Goal: Transaction & Acquisition: Purchase product/service

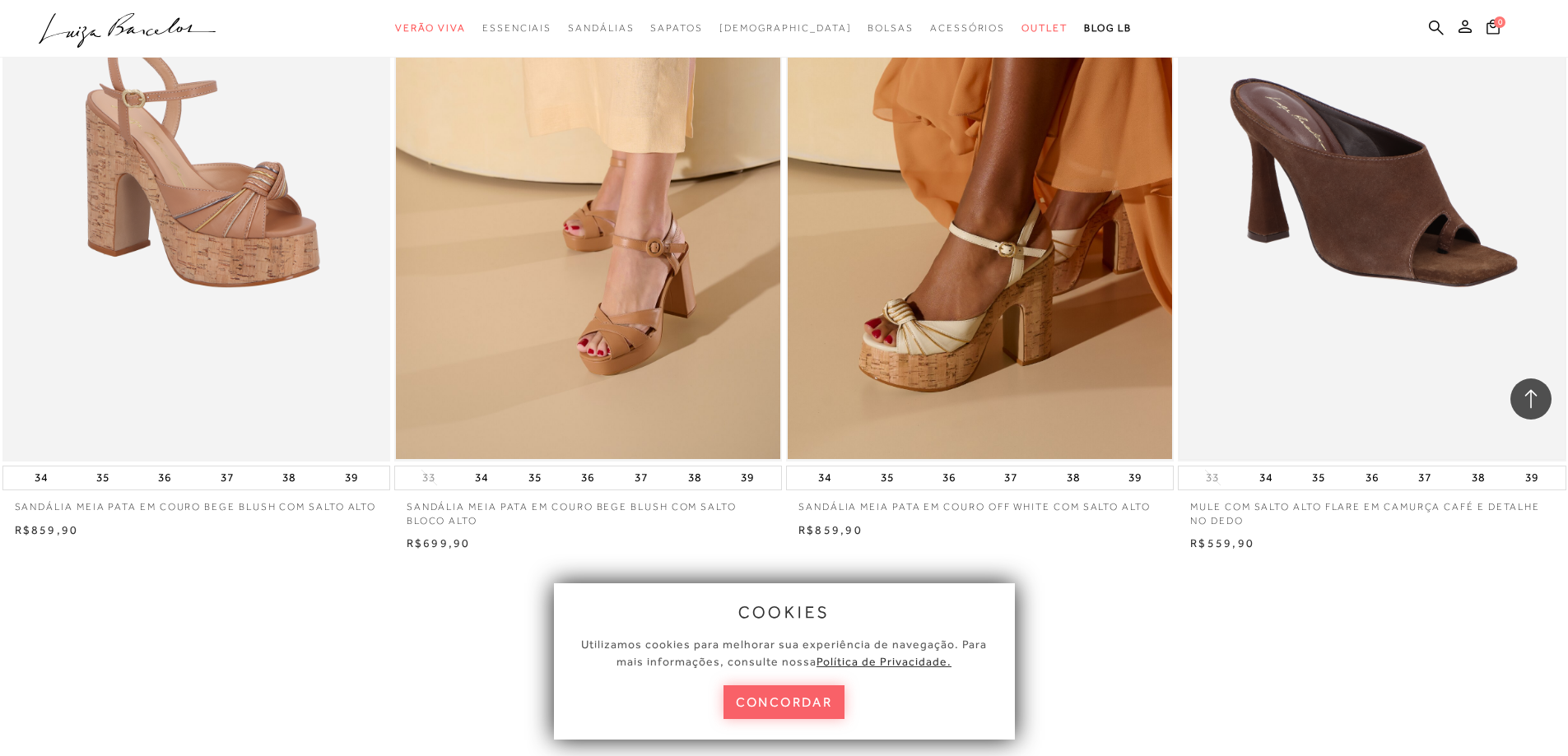
scroll to position [2057, 0]
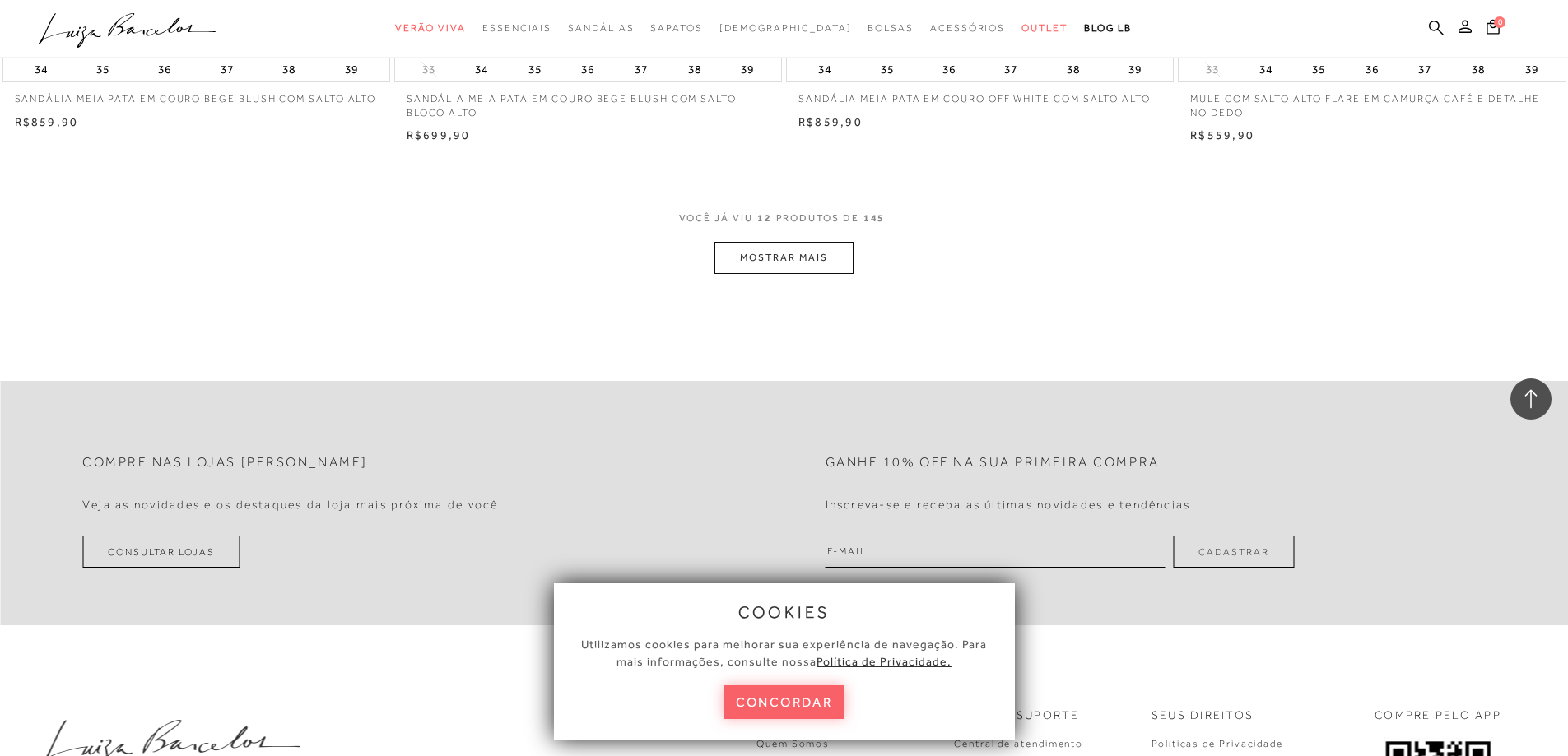
click at [766, 241] on span "12" at bounding box center [764, 227] width 14 height 31
click at [766, 251] on button "MOSTRAR MAIS" at bounding box center [784, 258] width 139 height 32
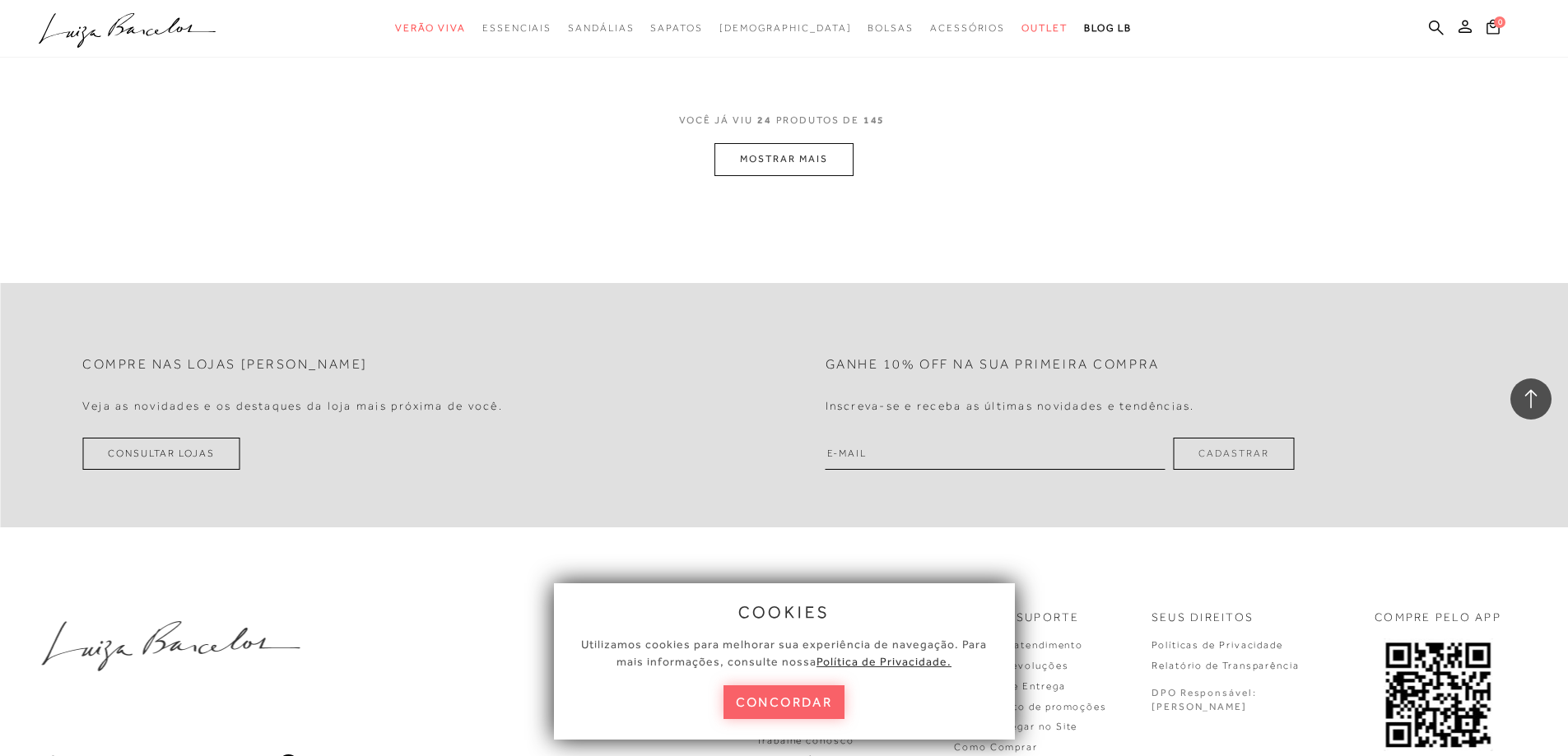
scroll to position [4277, 0]
click at [784, 164] on button "MOSTRAR MAIS" at bounding box center [784, 155] width 139 height 32
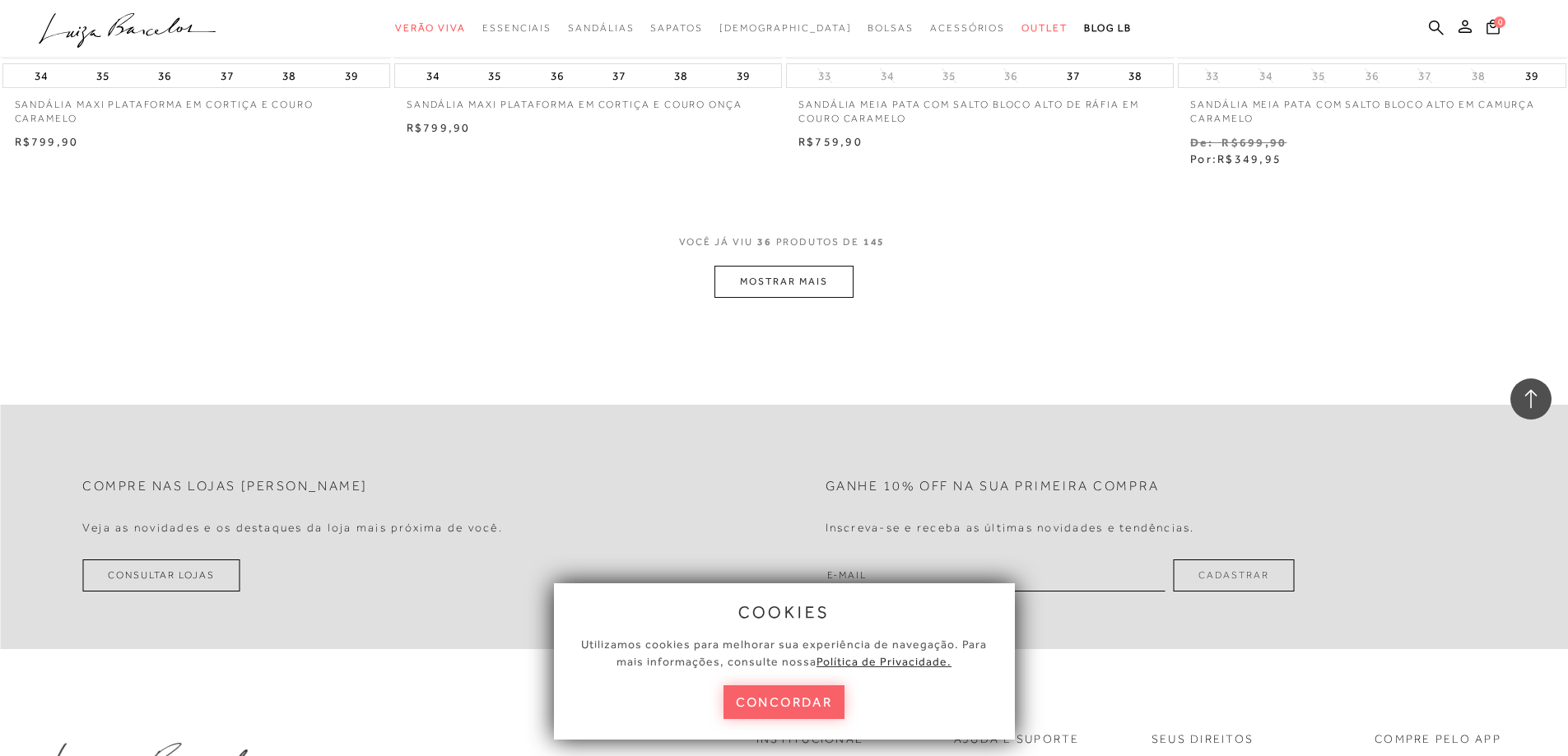
scroll to position [6252, 0]
click at [765, 294] on button "MOSTRAR MAIS" at bounding box center [784, 281] width 139 height 32
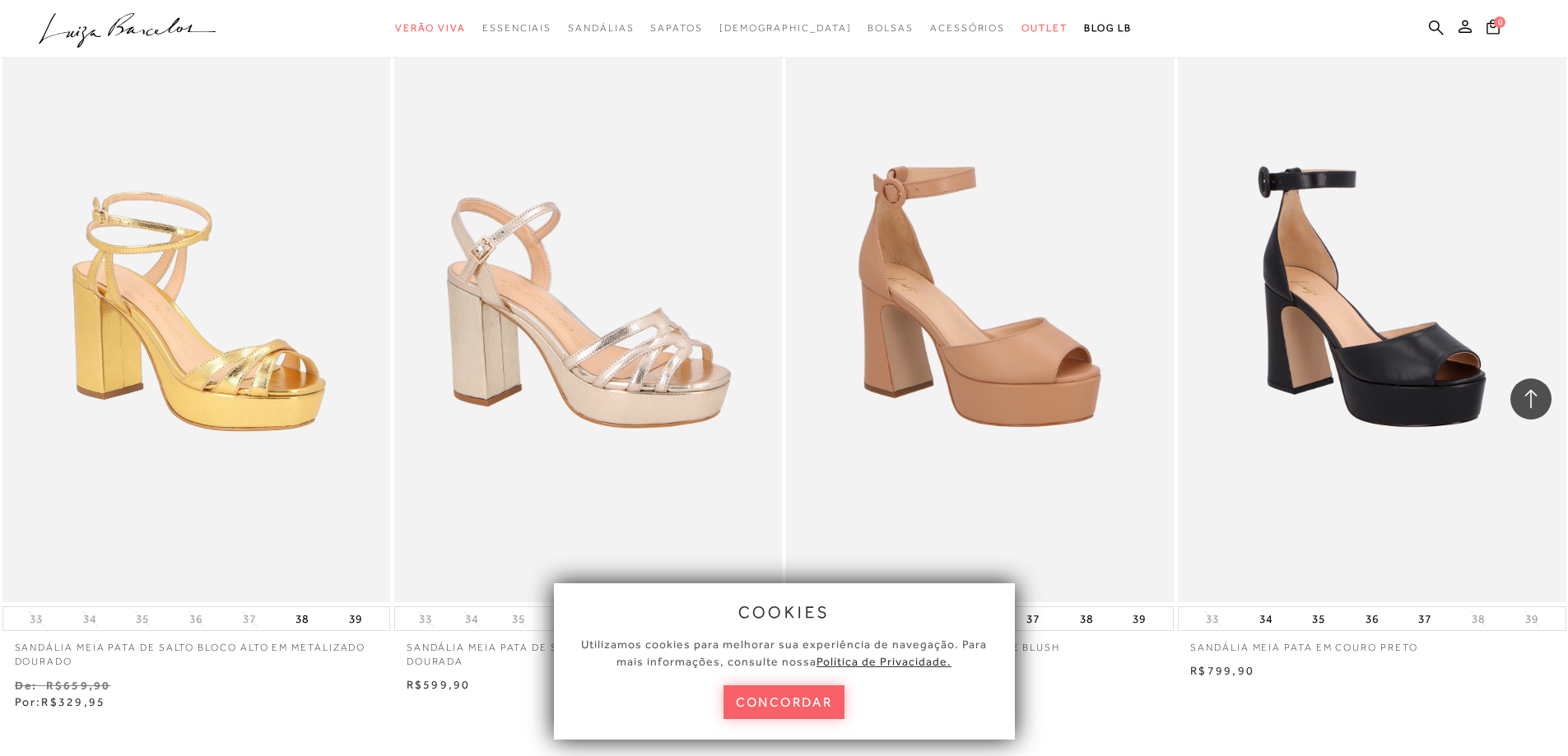
scroll to position [8309, 0]
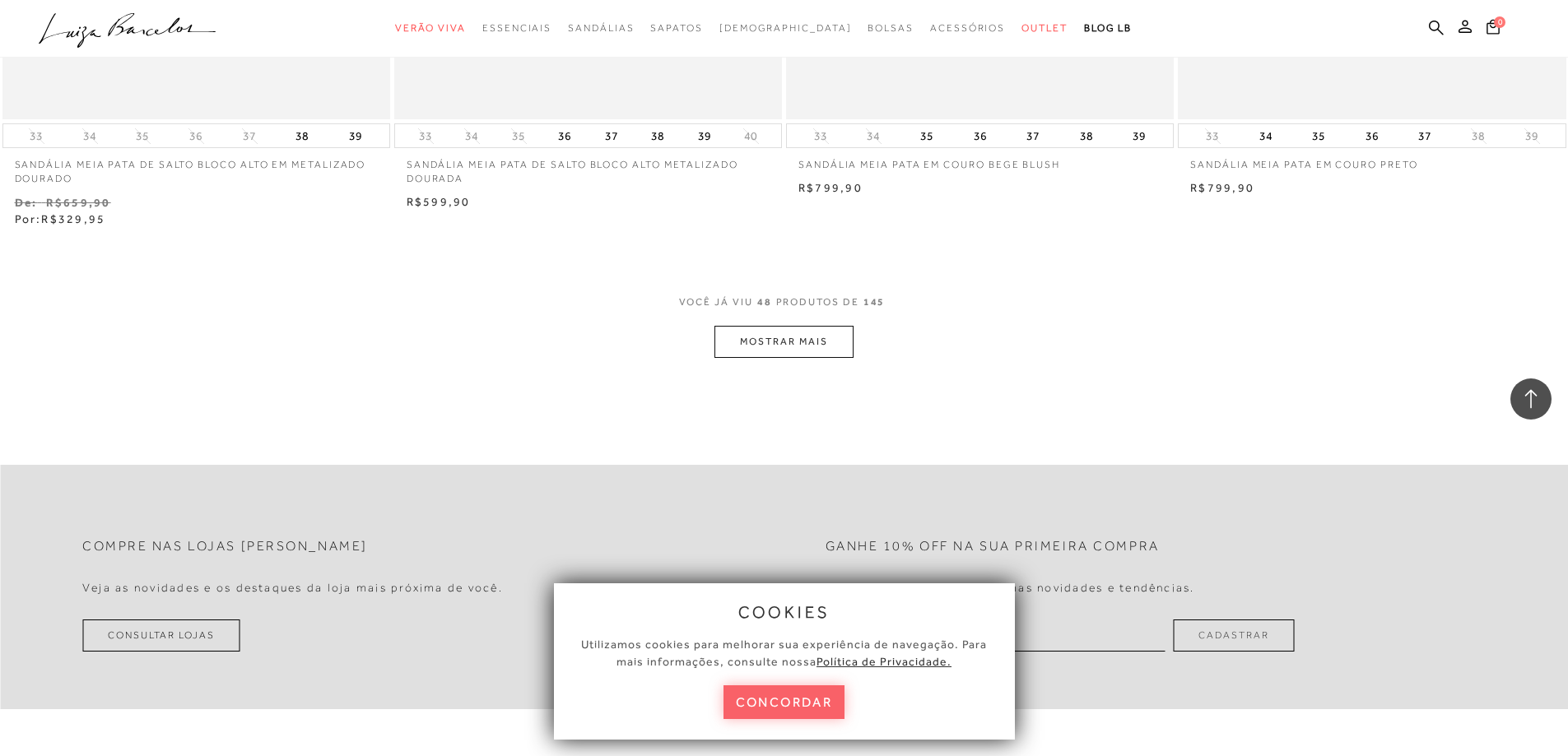
click at [791, 347] on button "MOSTRAR MAIS" at bounding box center [784, 342] width 139 height 32
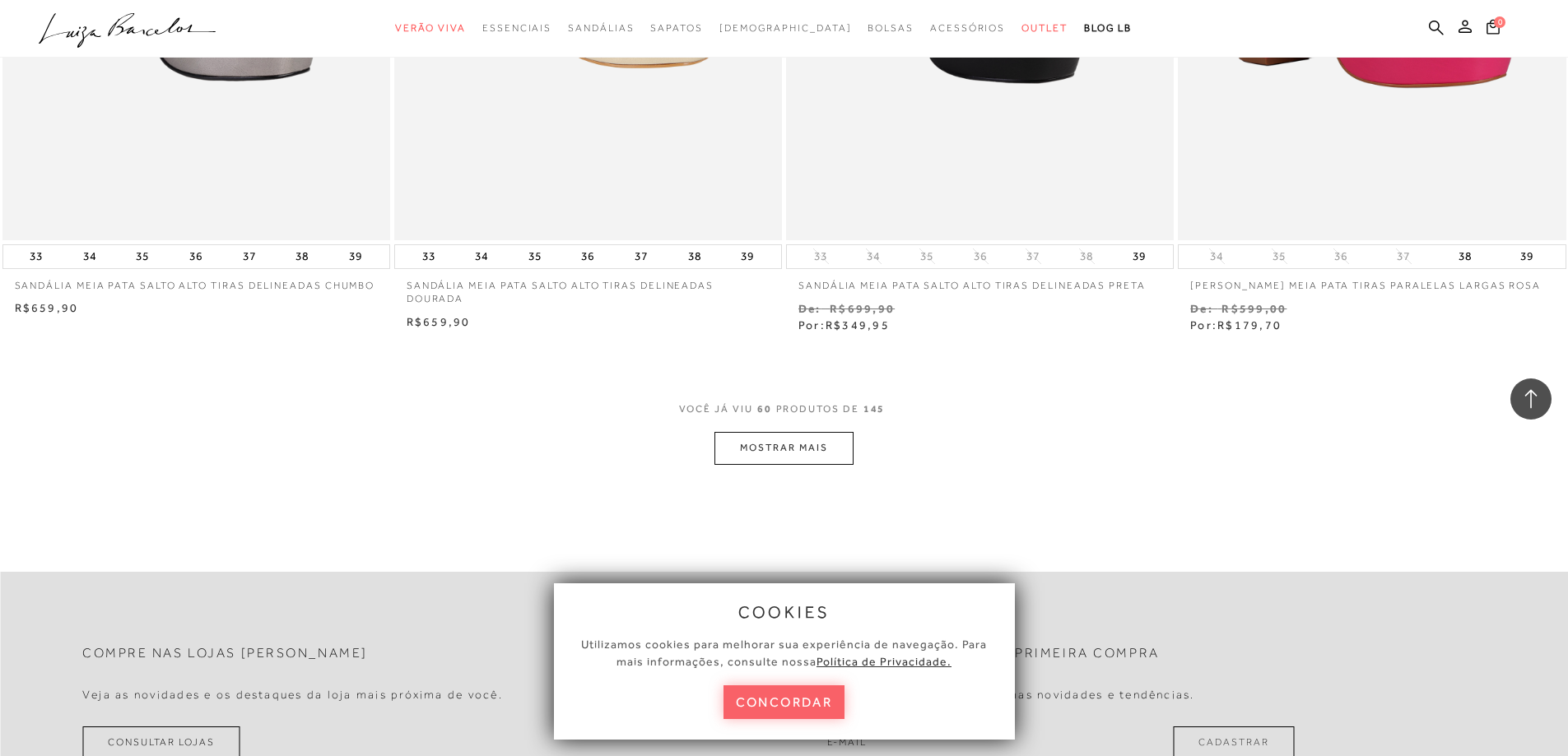
scroll to position [10284, 0]
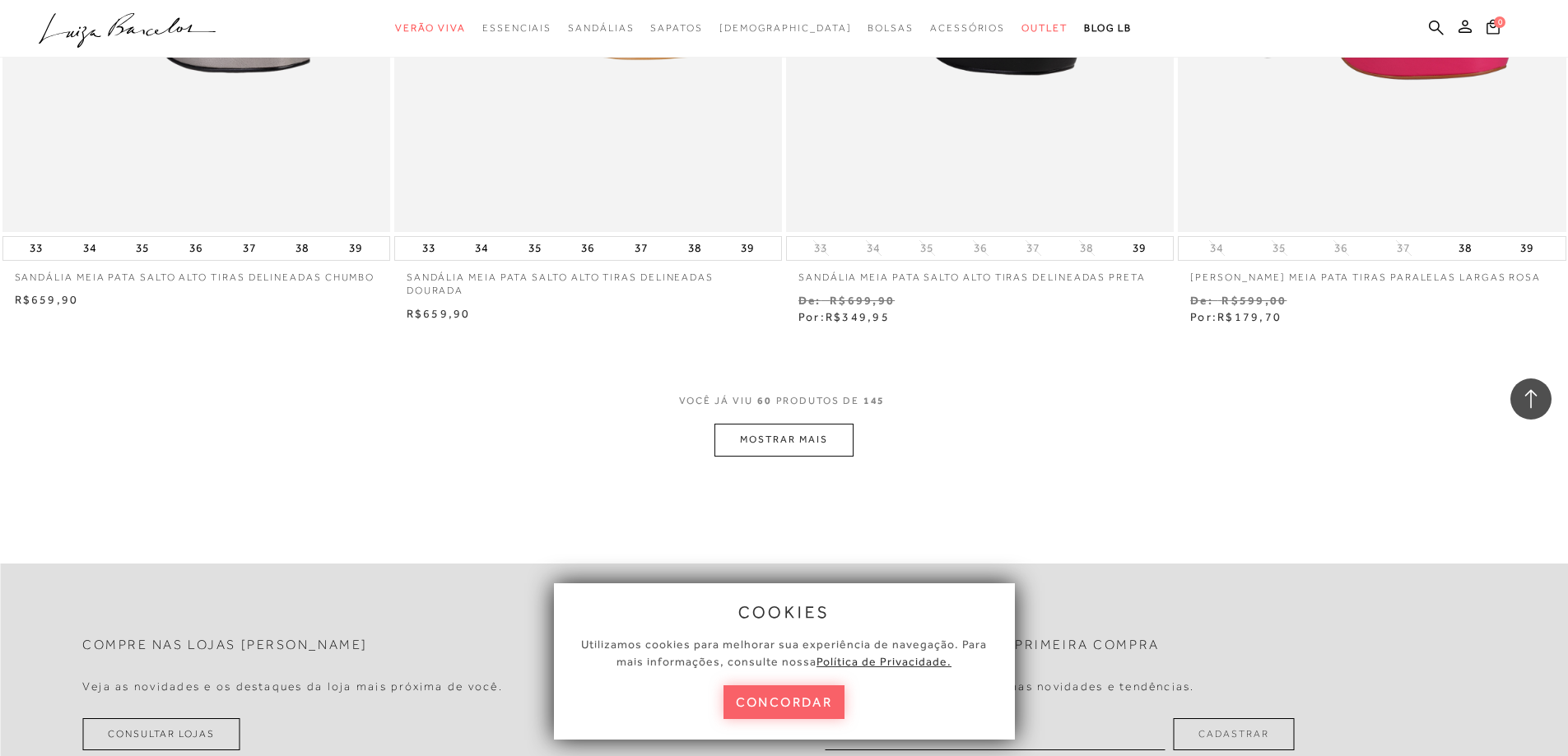
click at [790, 445] on button "MOSTRAR MAIS" at bounding box center [784, 440] width 139 height 32
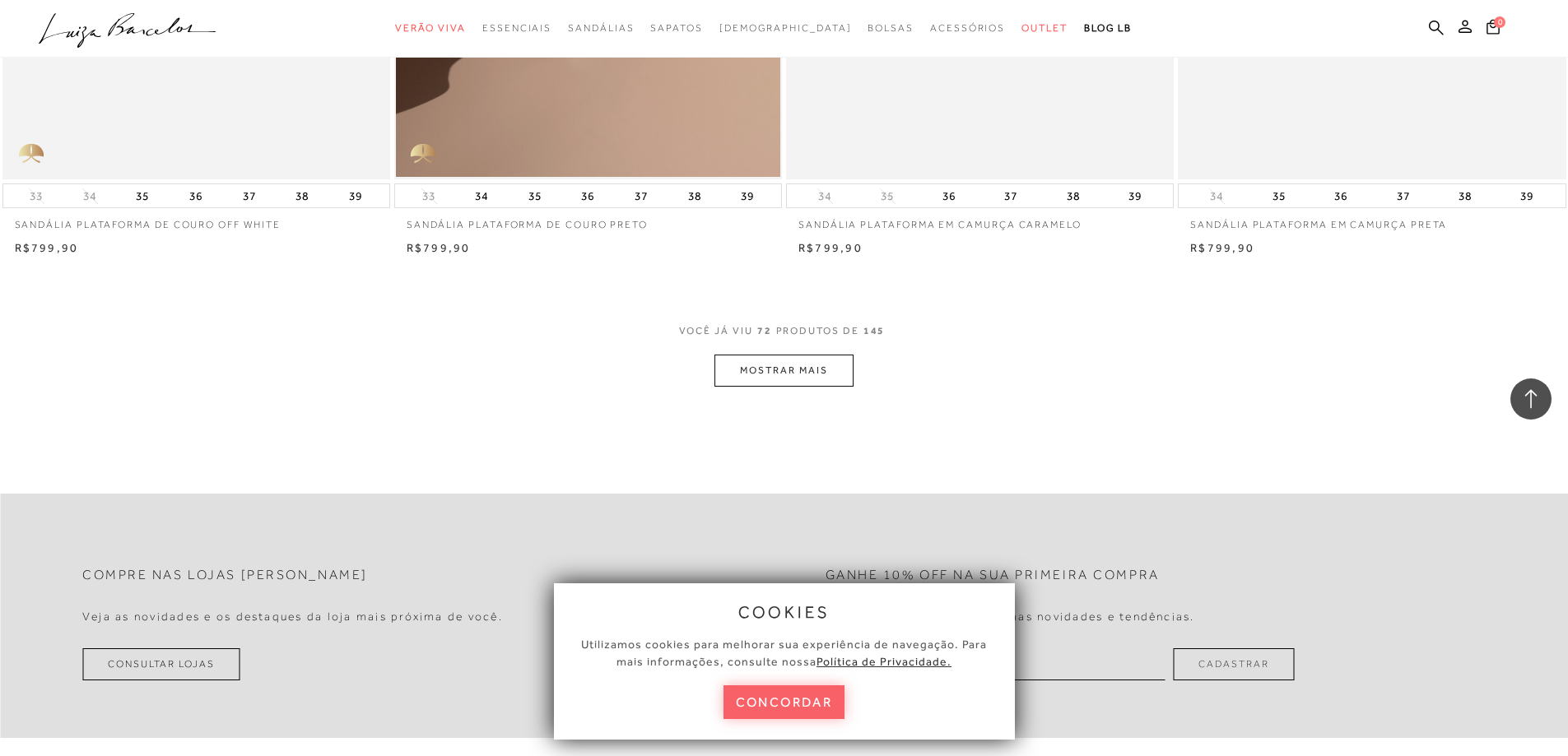
scroll to position [12423, 0]
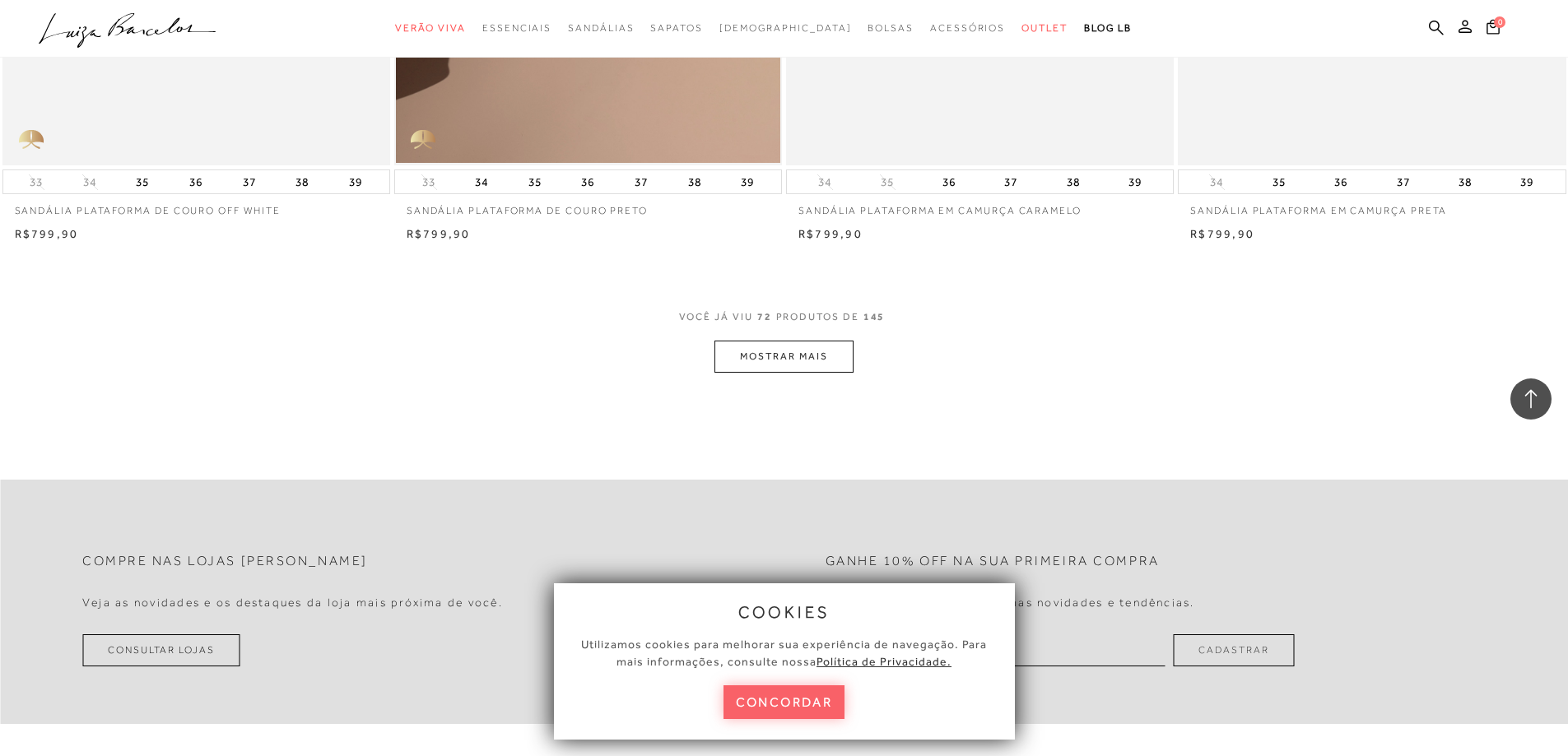
click at [821, 355] on button "MOSTRAR MAIS" at bounding box center [784, 357] width 139 height 32
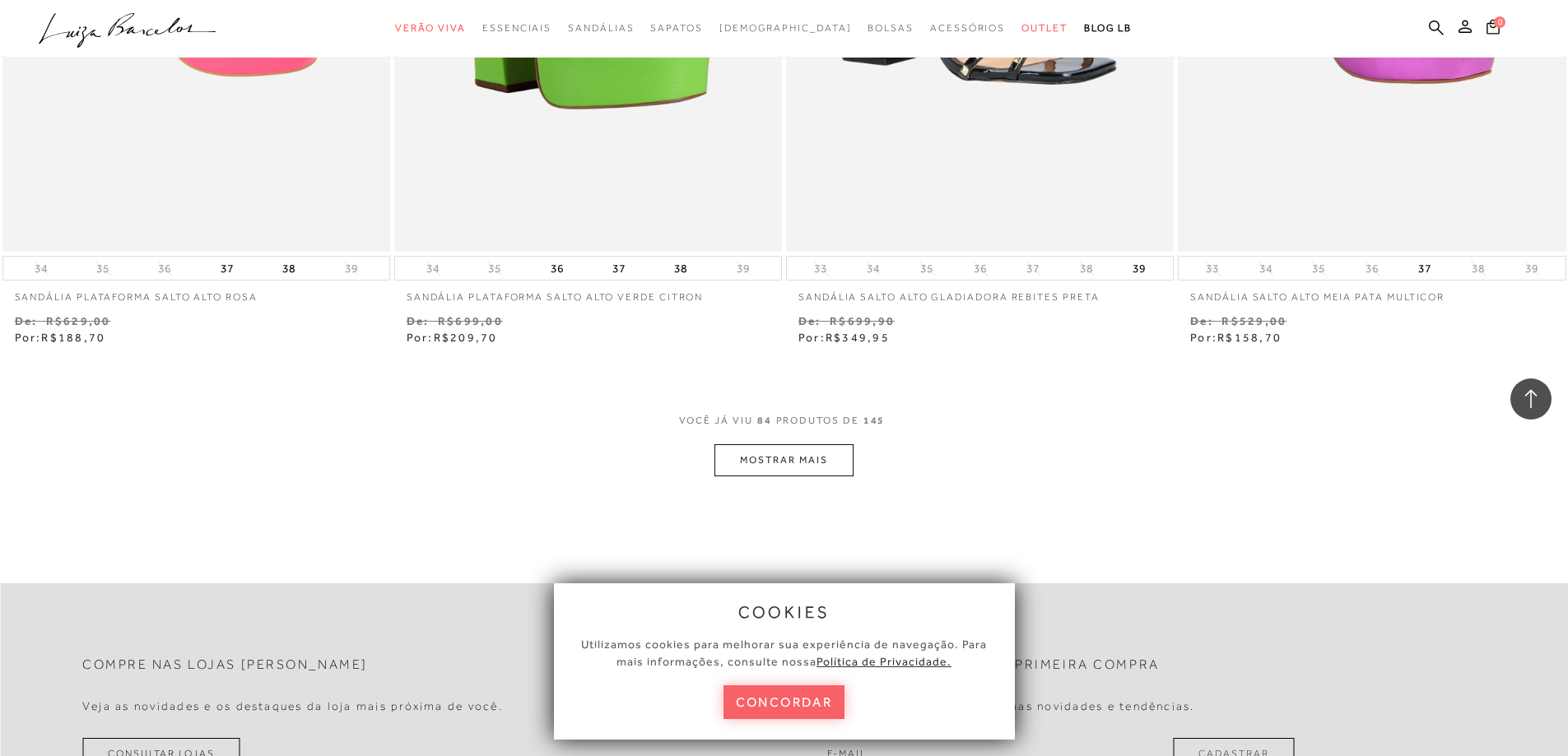
scroll to position [14479, 0]
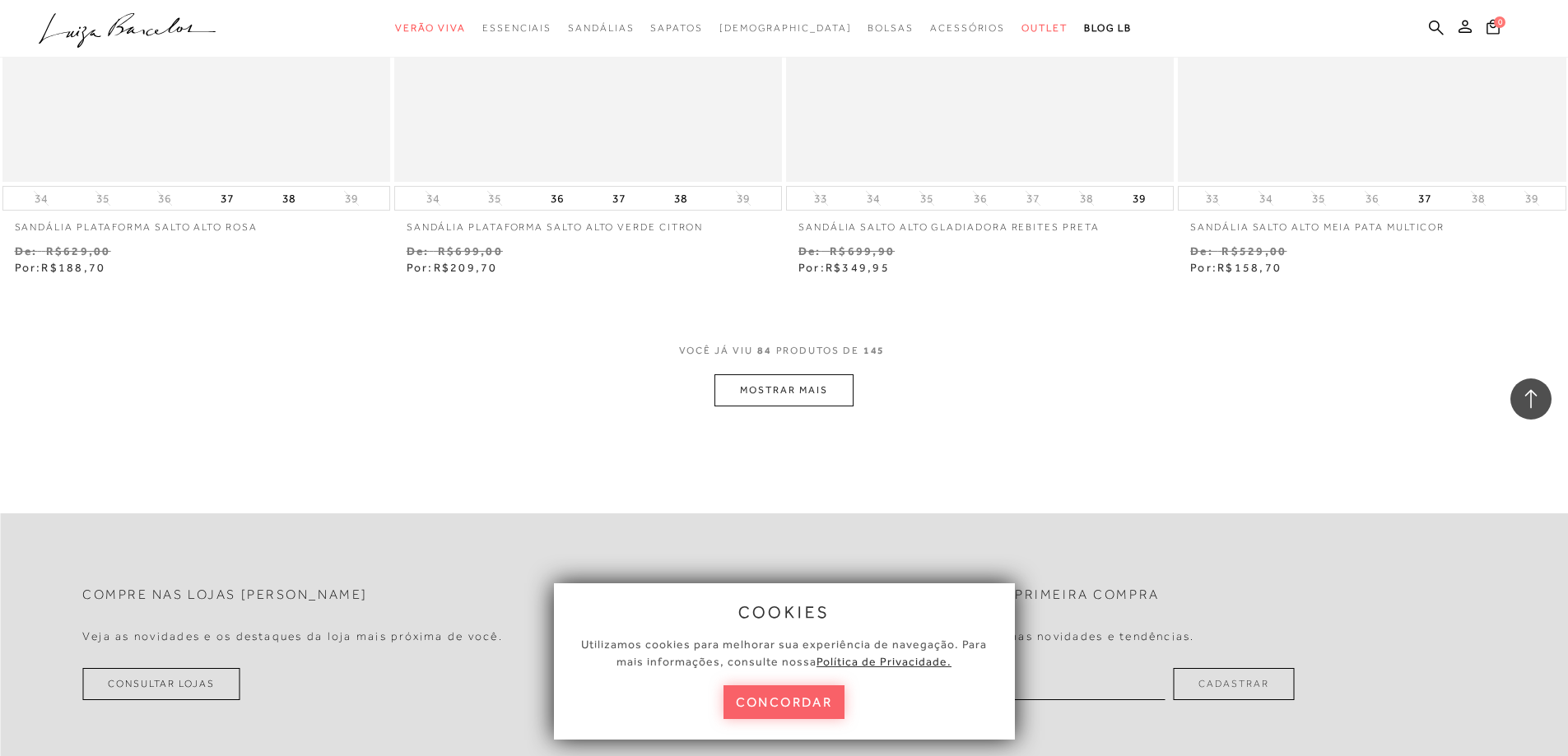
click at [818, 395] on button "MOSTRAR MAIS" at bounding box center [784, 390] width 139 height 32
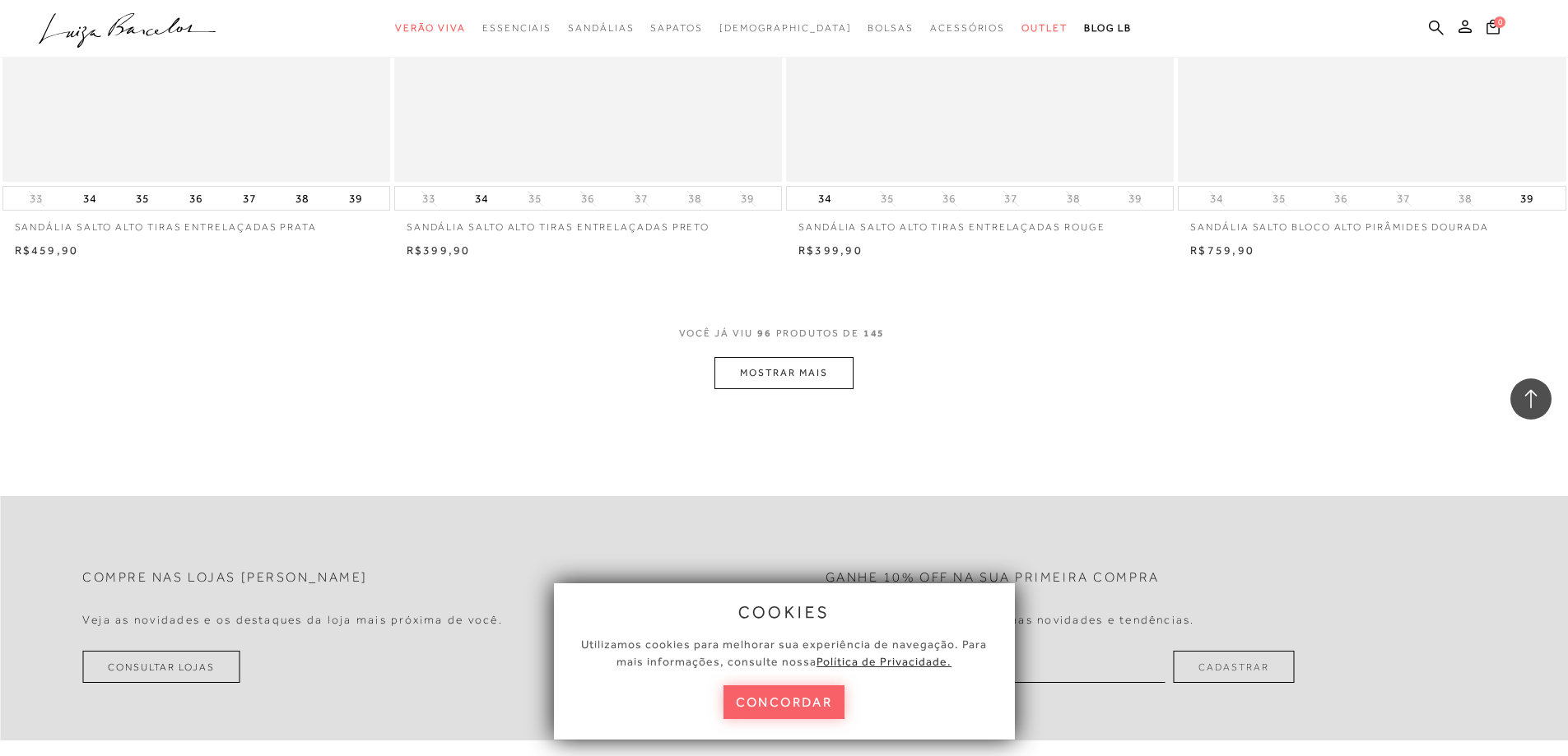
scroll to position [16618, 0]
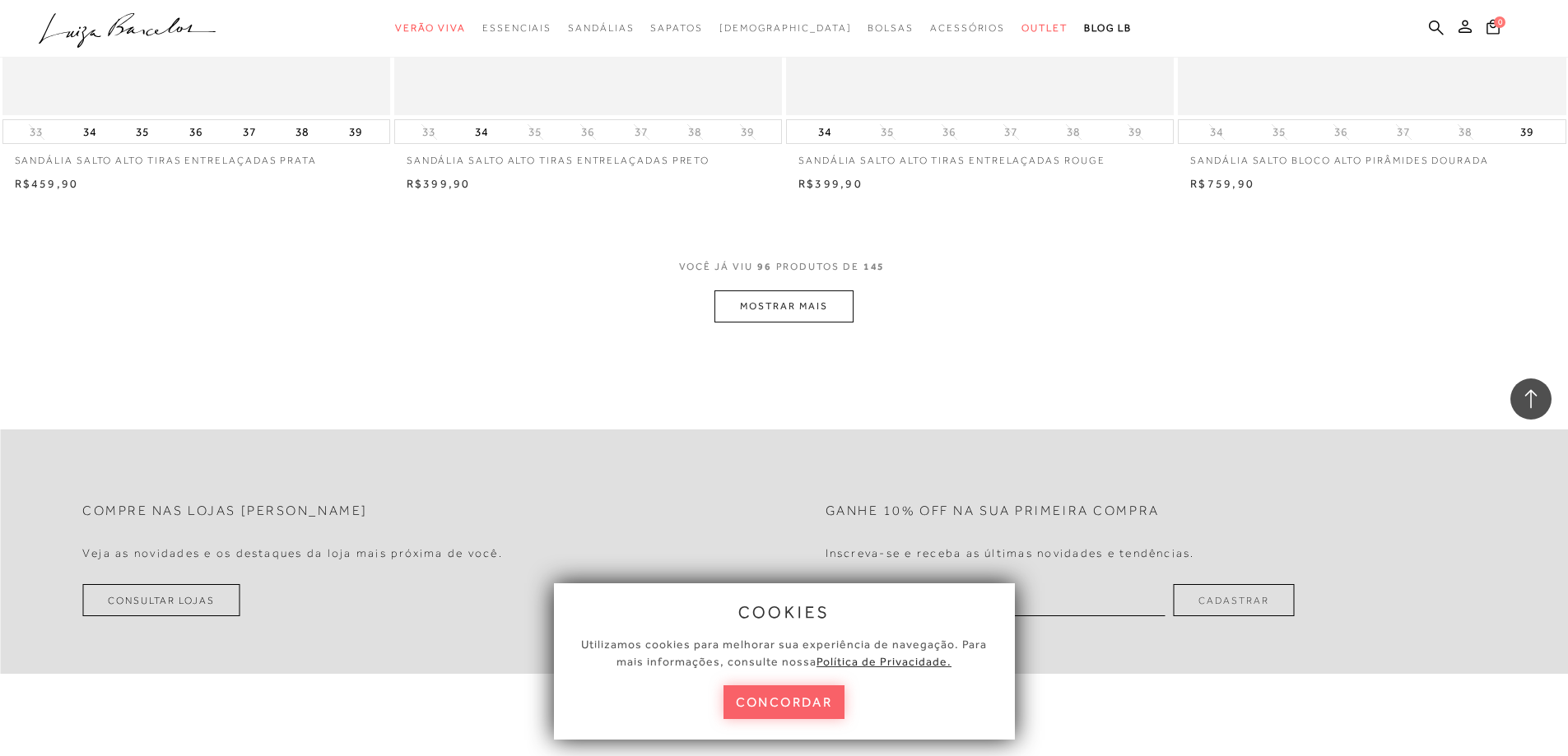
click at [821, 295] on button "MOSTRAR MAIS" at bounding box center [784, 306] width 139 height 32
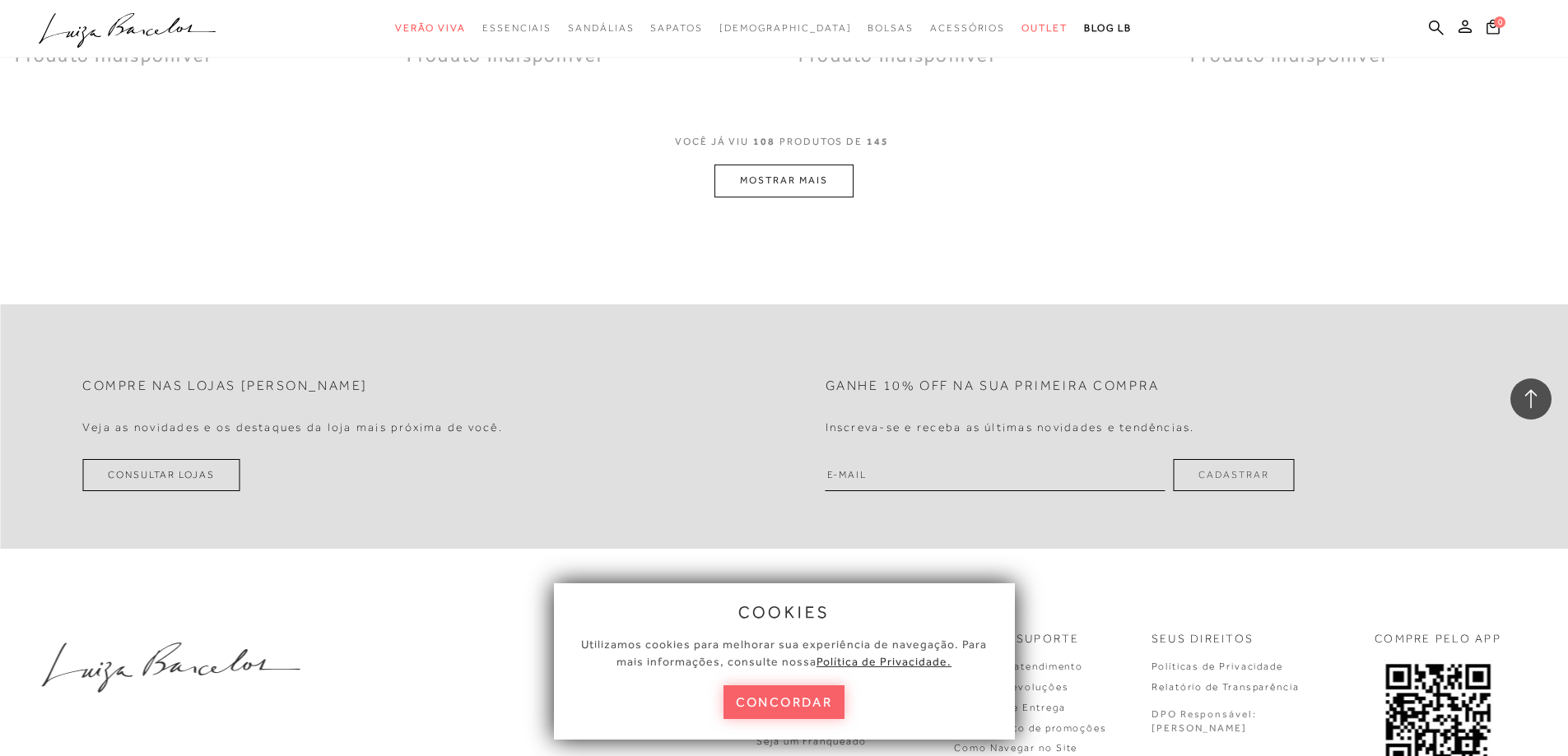
scroll to position [18921, 0]
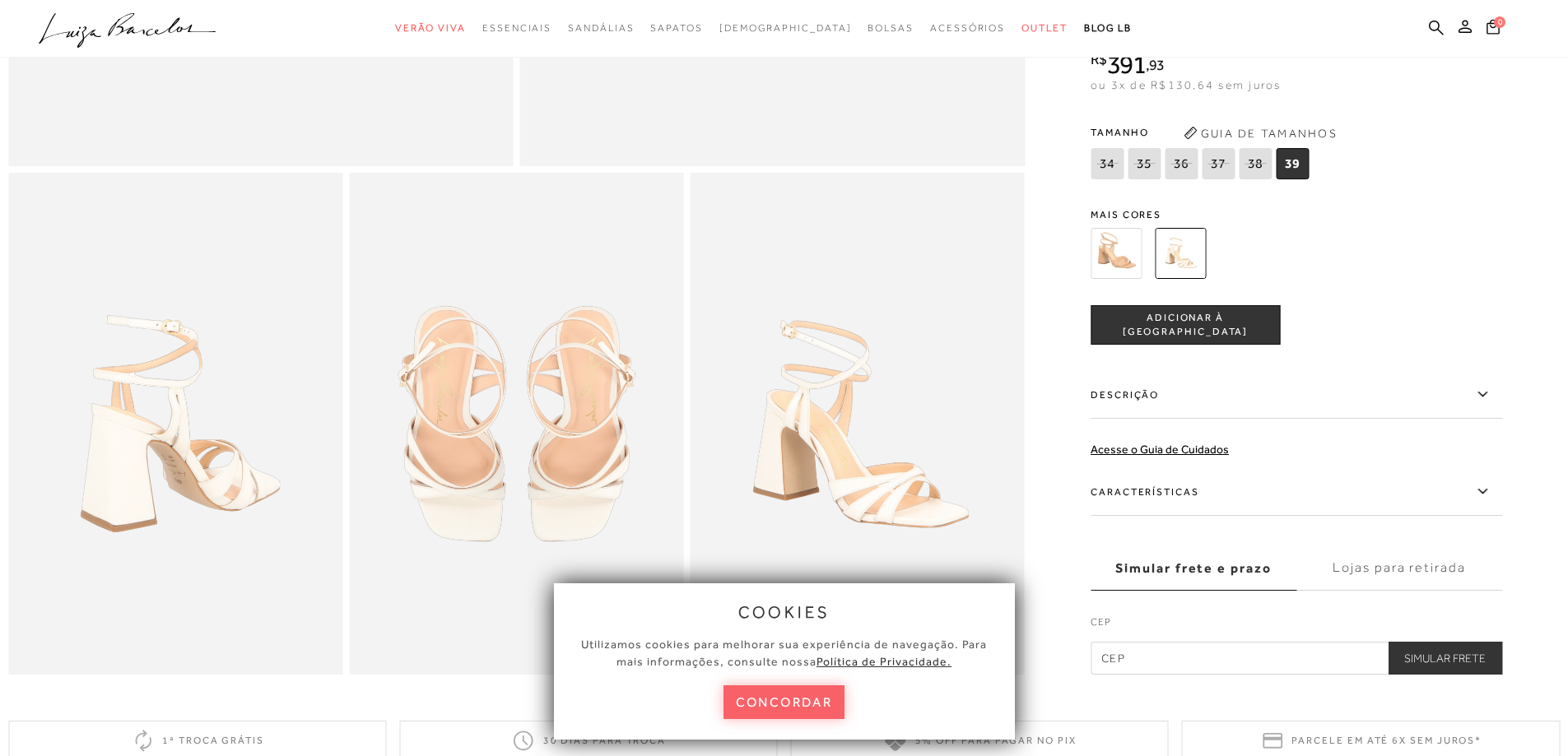
scroll to position [741, 0]
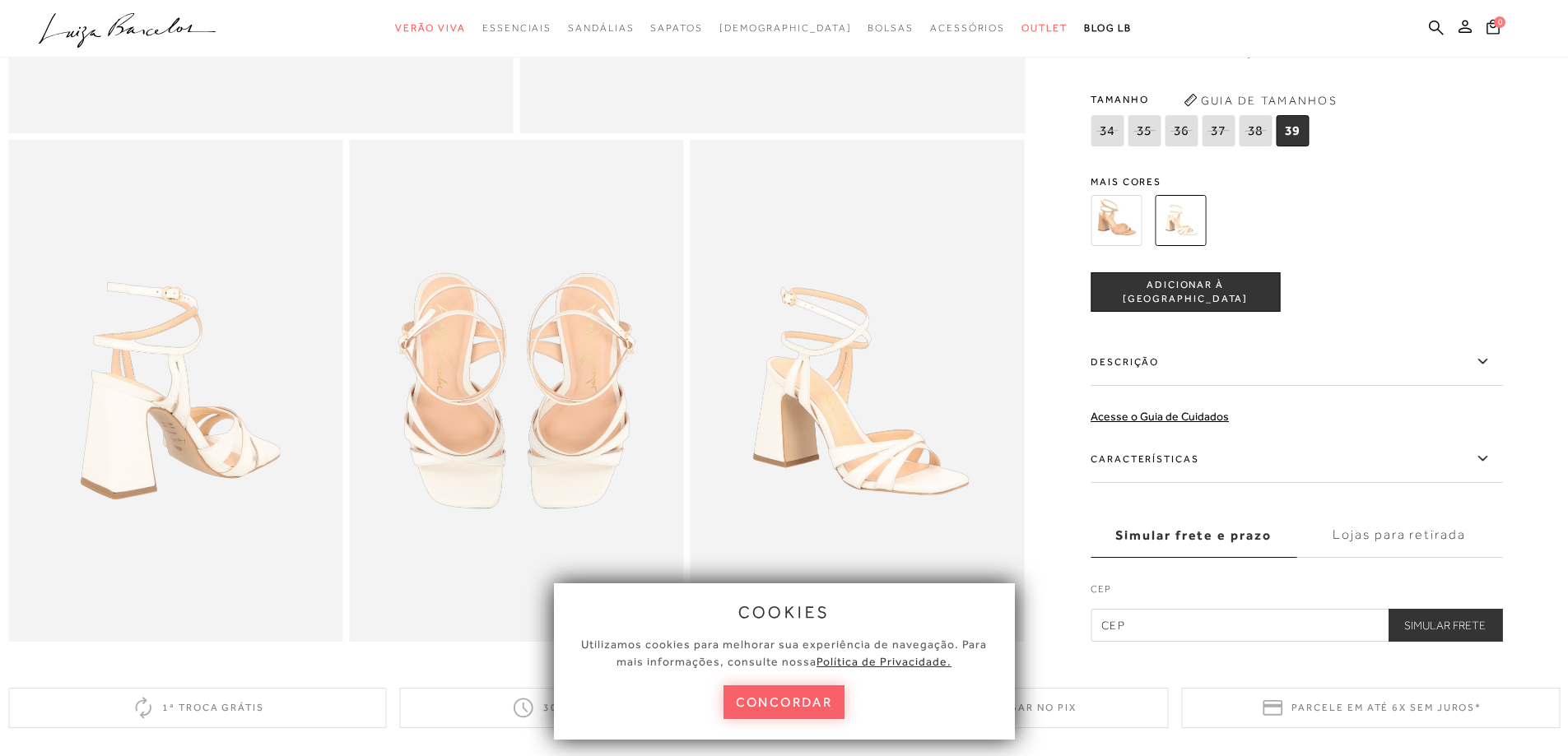
click at [1310, 366] on label "Descrição" at bounding box center [1297, 362] width 412 height 48
click at [0, 0] on input "Descrição" at bounding box center [0, 0] width 0 height 0
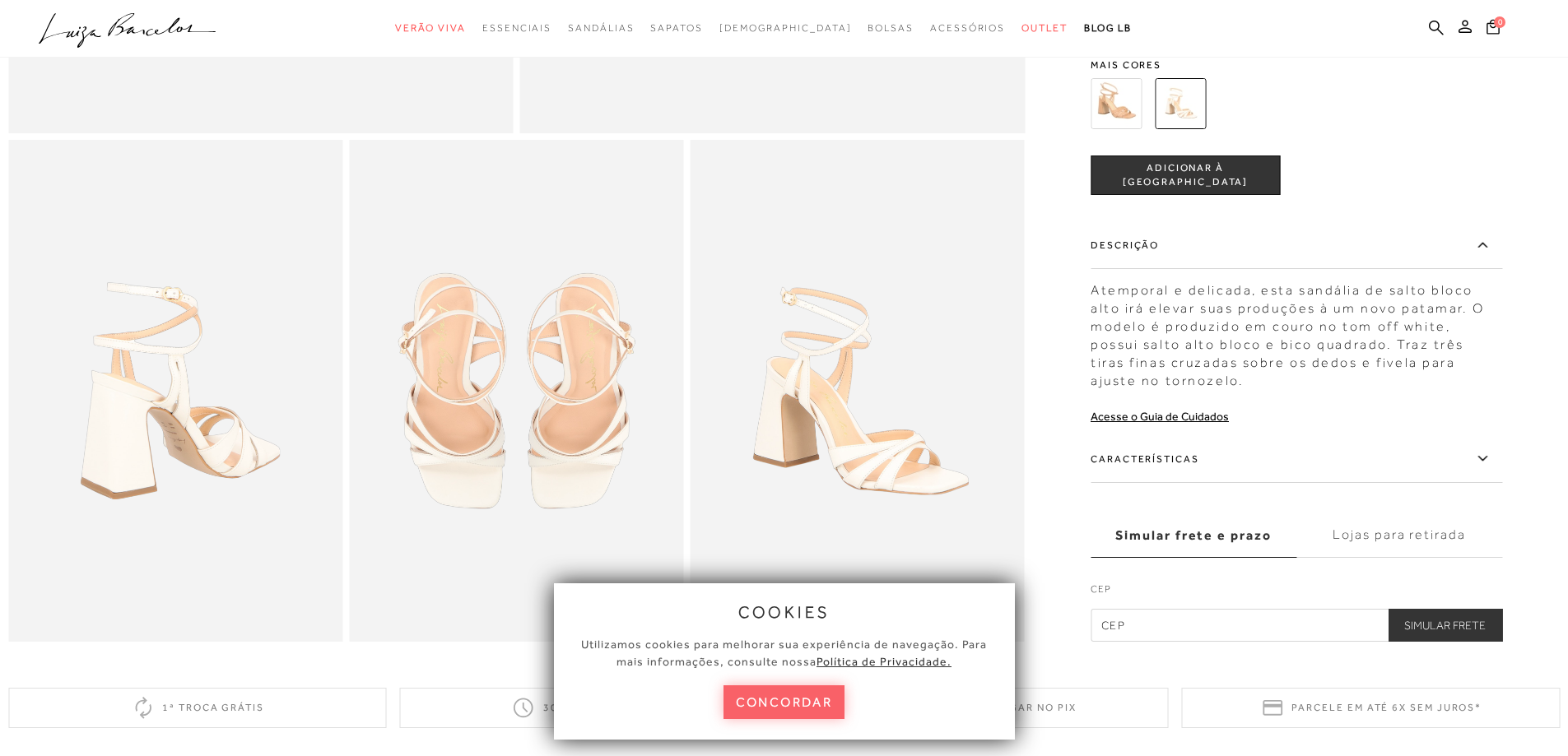
click at [1276, 261] on label "Descrição" at bounding box center [1297, 245] width 412 height 48
click at [0, 0] on input "Descrição" at bounding box center [0, 0] width 0 height 0
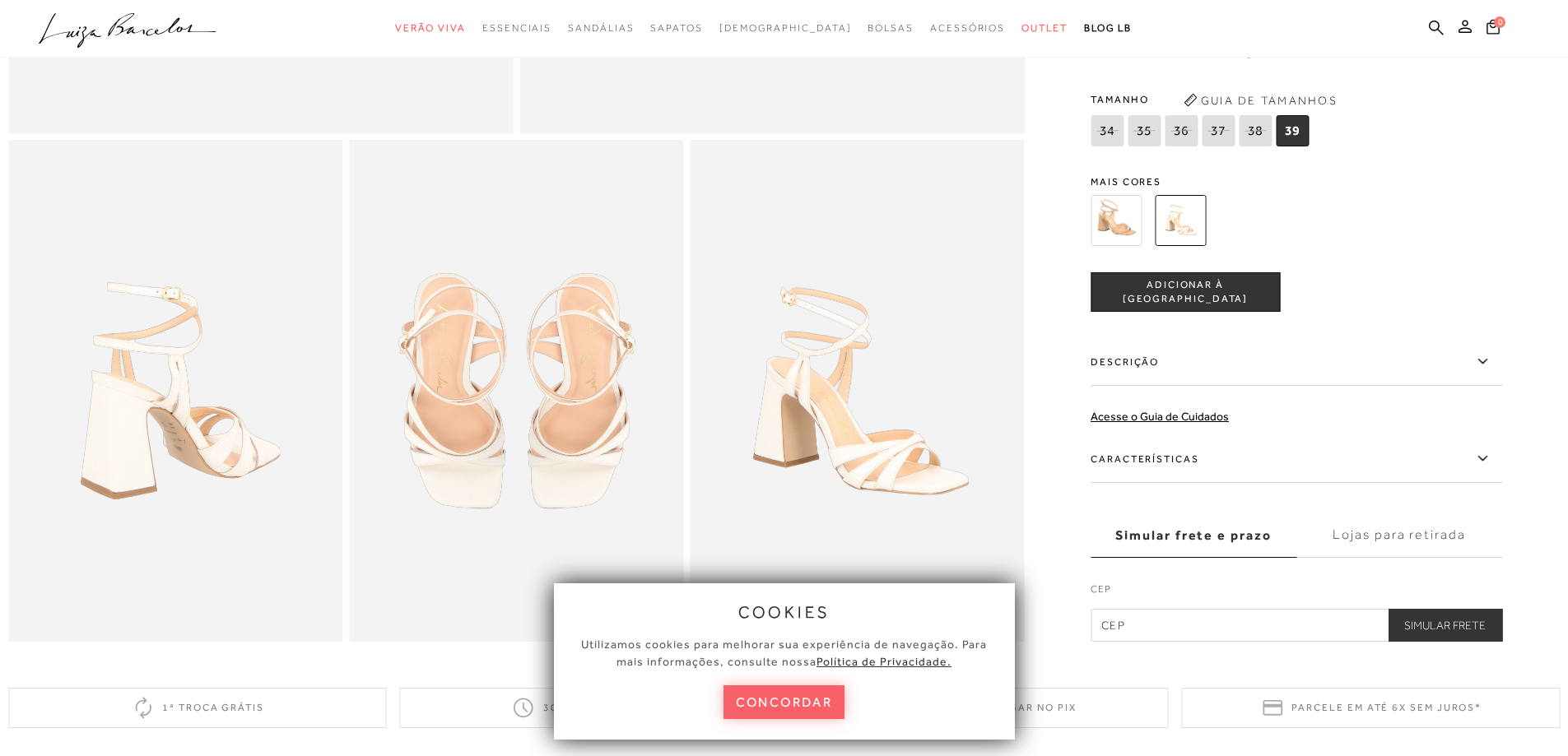
click at [1229, 465] on label "Características" at bounding box center [1297, 459] width 412 height 48
click at [0, 0] on input "Características" at bounding box center [0, 0] width 0 height 0
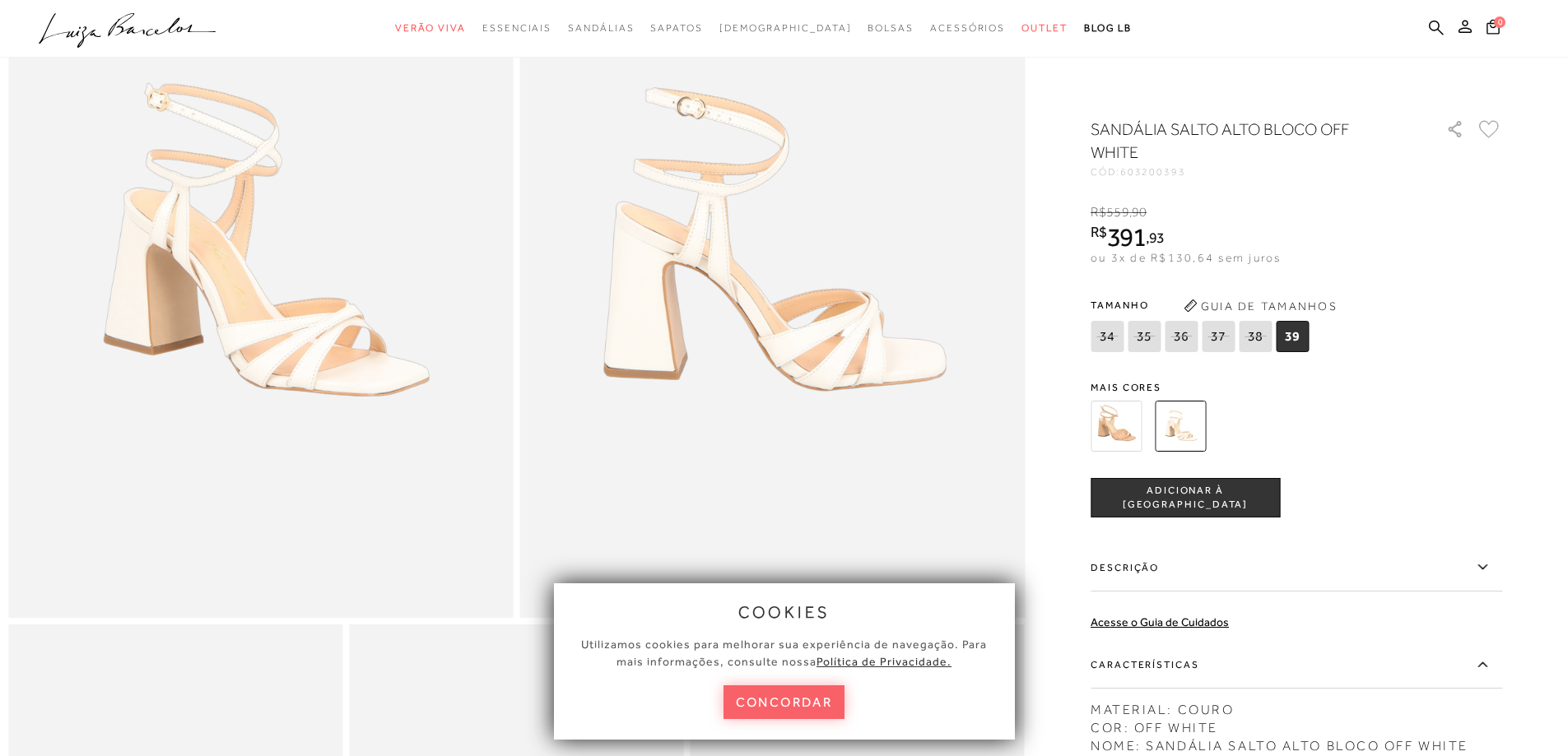
scroll to position [247, 0]
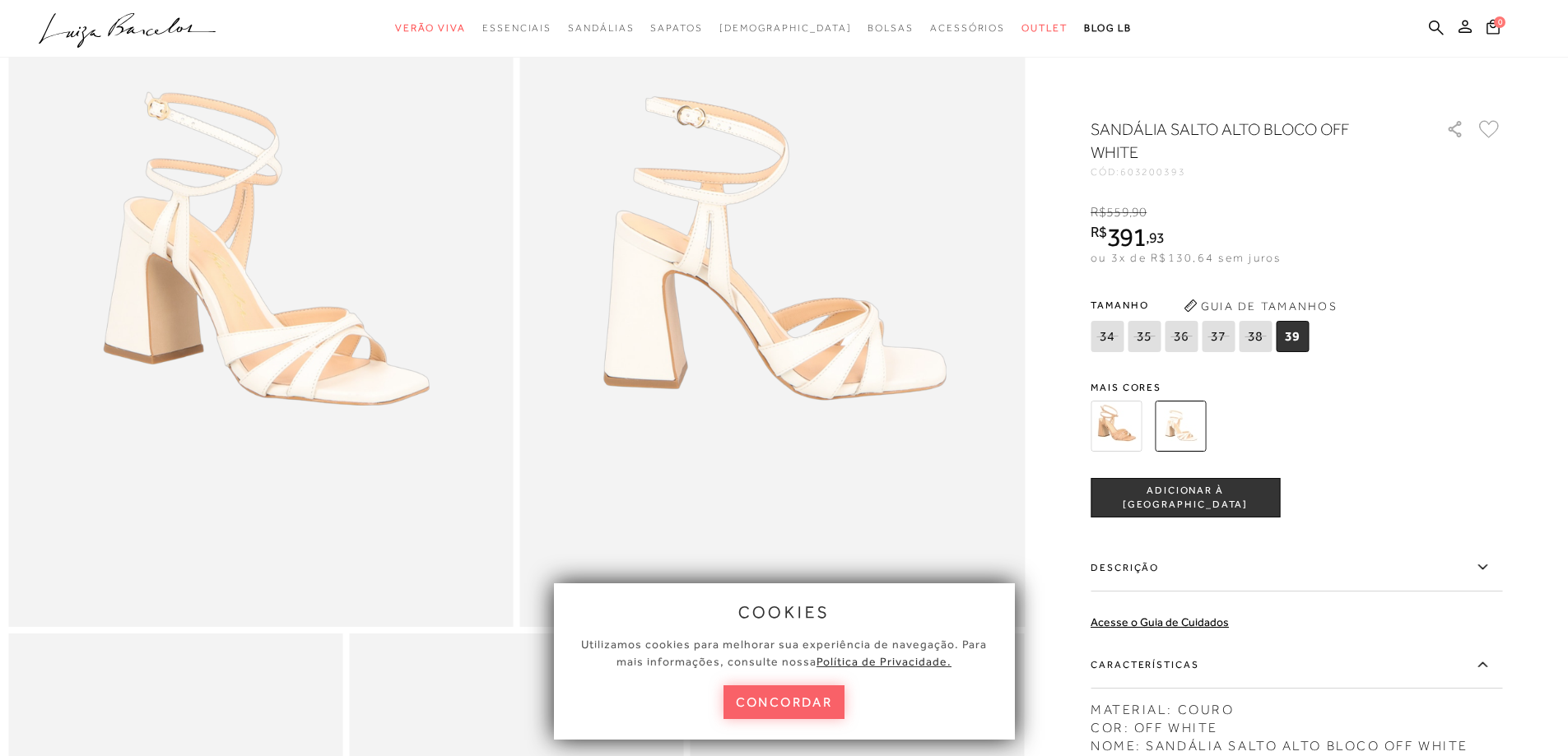
click at [1116, 435] on img at bounding box center [1116, 426] width 51 height 51
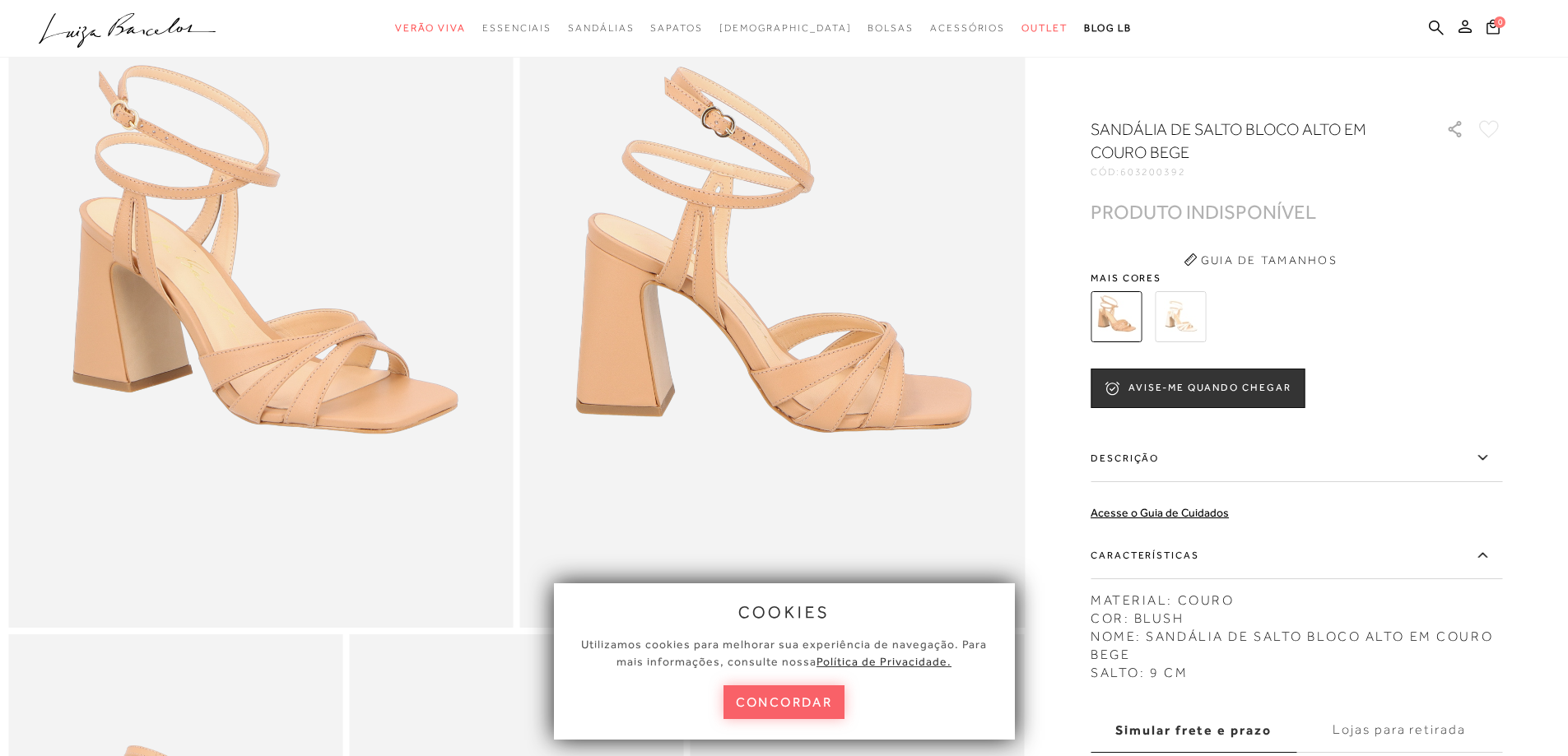
scroll to position [247, 0]
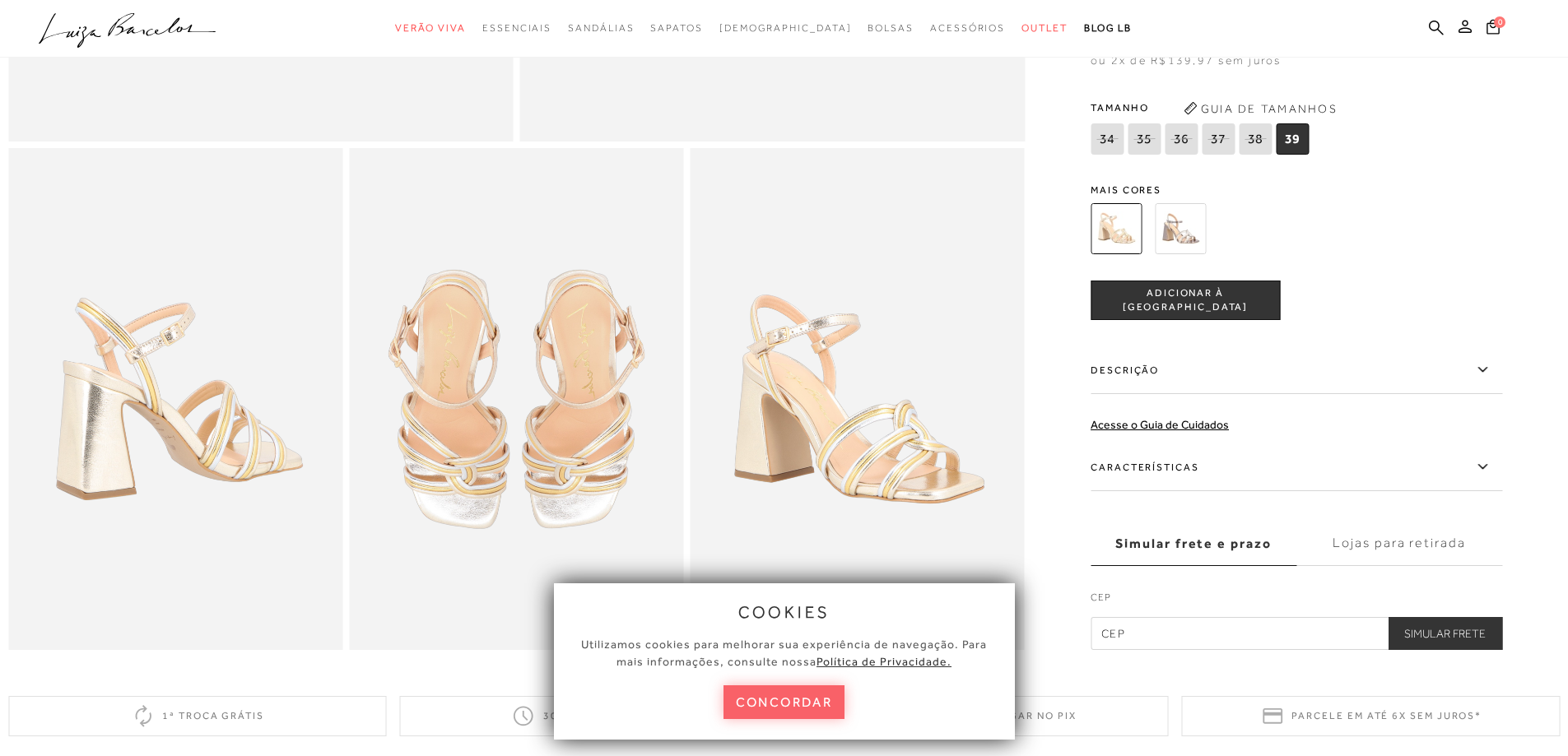
scroll to position [741, 0]
